Goal: Book appointment/travel/reservation

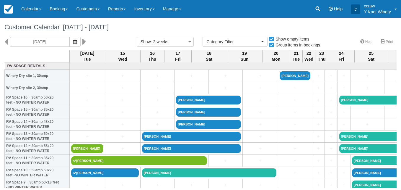
select select
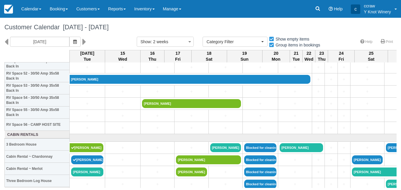
scroll to position [646, 0]
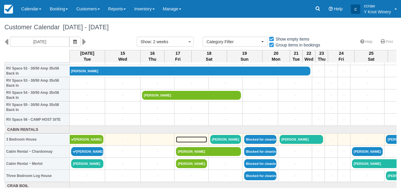
click at [176, 140] on link "+" at bounding box center [191, 139] width 31 height 6
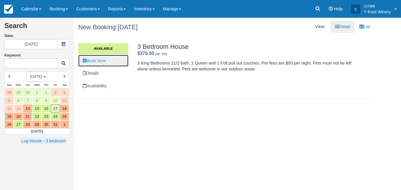
click at [108, 61] on link "Book Now" at bounding box center [103, 61] width 50 height 12
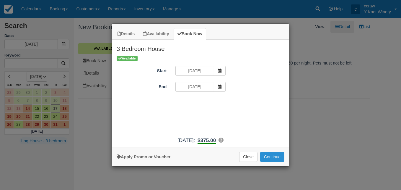
click at [273, 157] on button "Continue" at bounding box center [272, 156] width 24 height 10
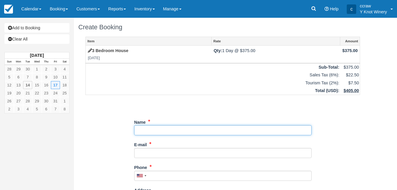
click at [166, 128] on input "Name" at bounding box center [222, 130] width 177 height 10
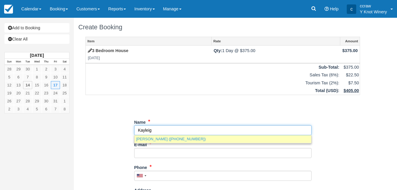
click at [155, 139] on link "Kayleigh Mcgrath (+12088506388)" at bounding box center [222, 138] width 177 height 7
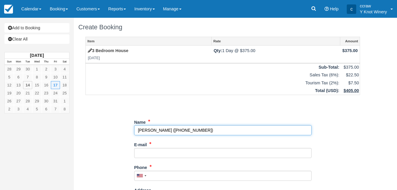
type input "Kayleigh Mcgrath"
type input "+12088506388"
select select "CA"
select select
select select "MB"
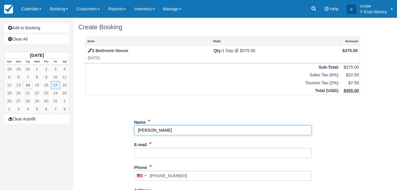
type input "Kayleigh Mcgrath"
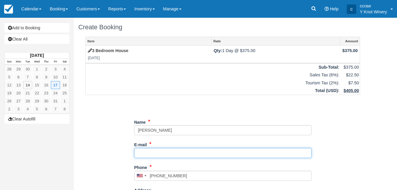
click at [148, 153] on input "E-mail" at bounding box center [222, 153] width 177 height 10
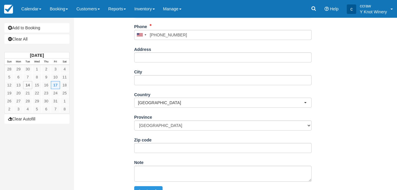
scroll to position [151, 0]
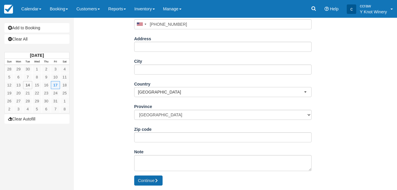
type input "yknotwinery@gmail.com"
click at [150, 180] on button "Continue" at bounding box center [148, 180] width 28 height 10
